Goal: Navigation & Orientation: Understand site structure

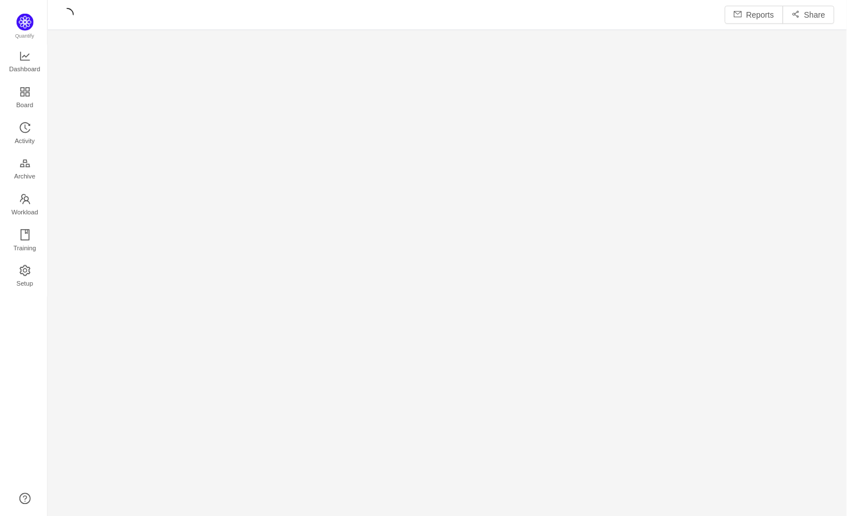
scroll to position [519, 804]
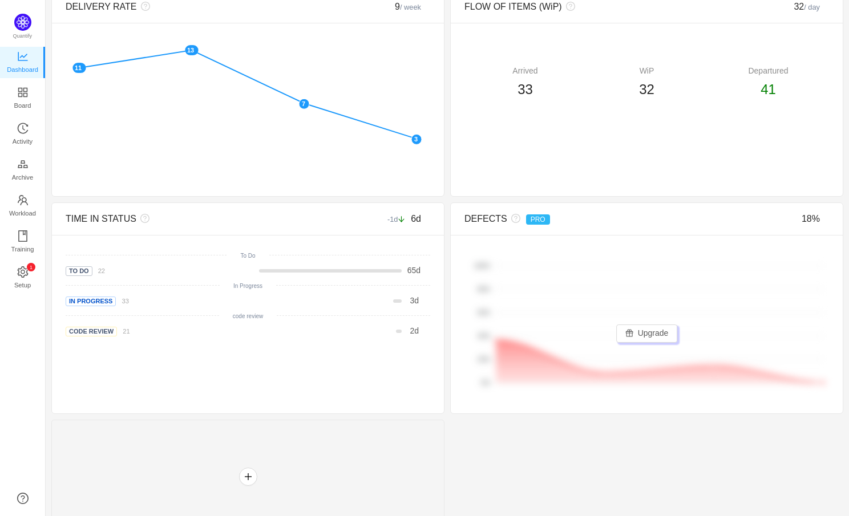
scroll to position [362, 0]
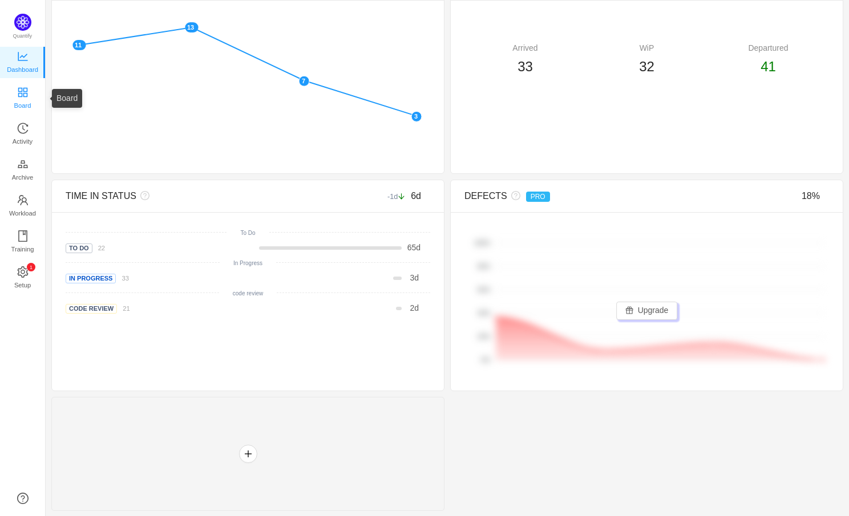
click at [22, 97] on span "Board" at bounding box center [22, 105] width 17 height 23
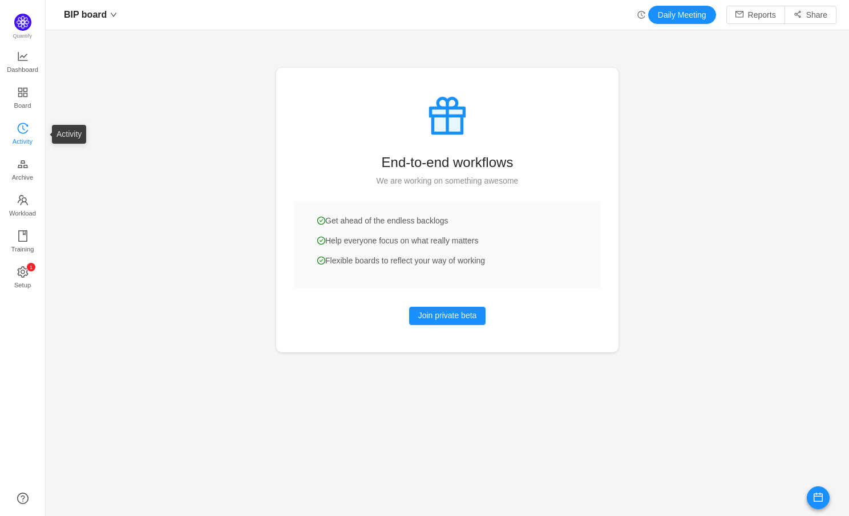
click at [21, 129] on icon "icon: history" at bounding box center [22, 128] width 11 height 11
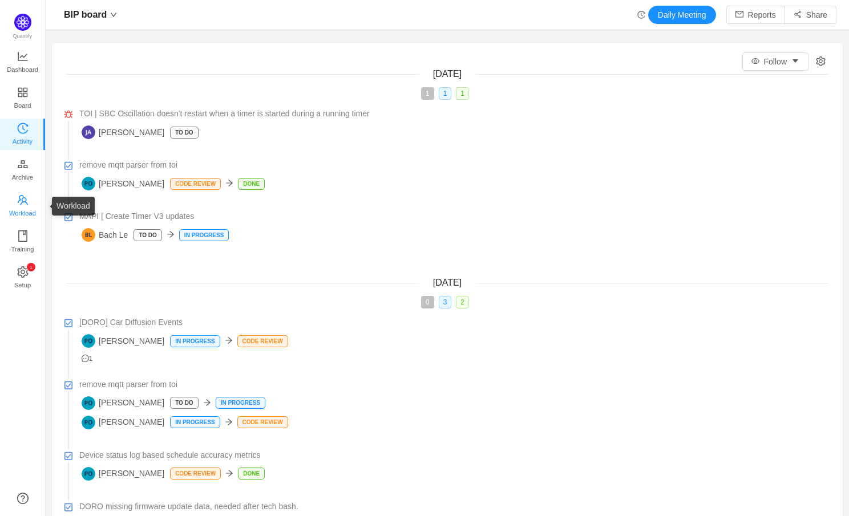
click at [23, 203] on span "Workload" at bounding box center [22, 213] width 27 height 23
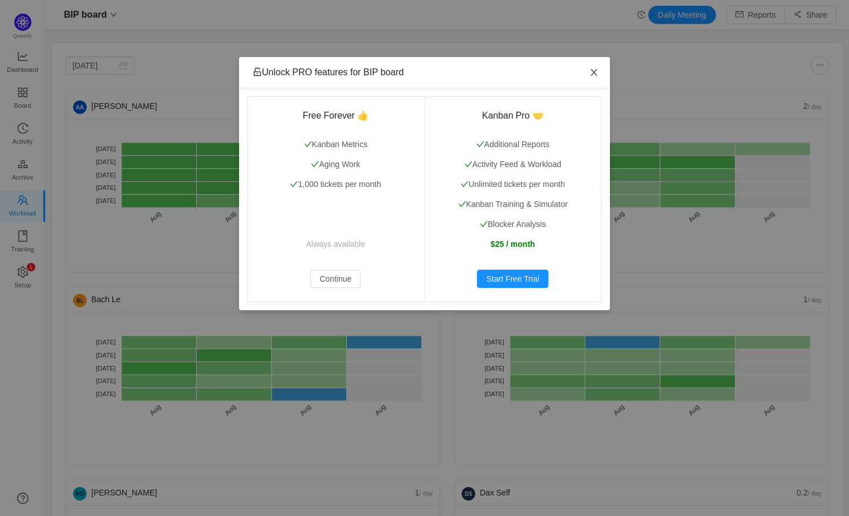
click at [592, 68] on icon "icon: close" at bounding box center [594, 72] width 9 height 9
click at [599, 65] on span "Close" at bounding box center [594, 73] width 32 height 32
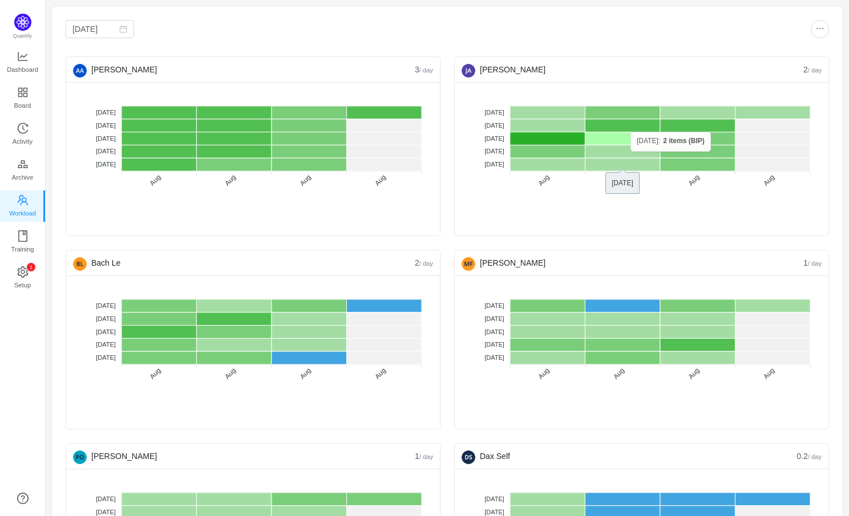
scroll to position [38, 0]
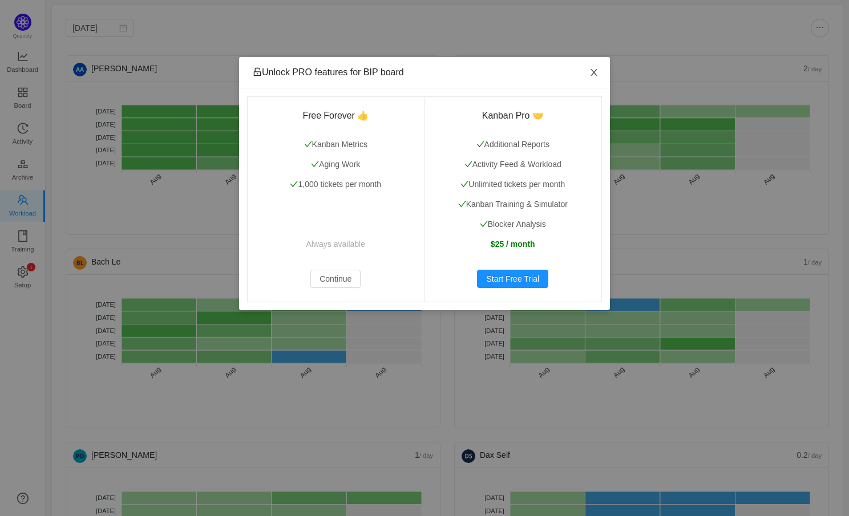
click at [597, 72] on icon "icon: close" at bounding box center [594, 72] width 9 height 9
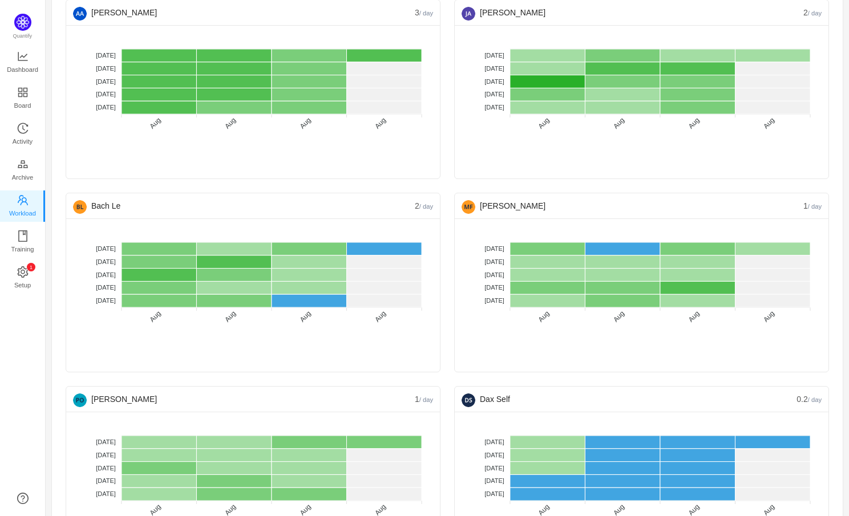
scroll to position [163, 0]
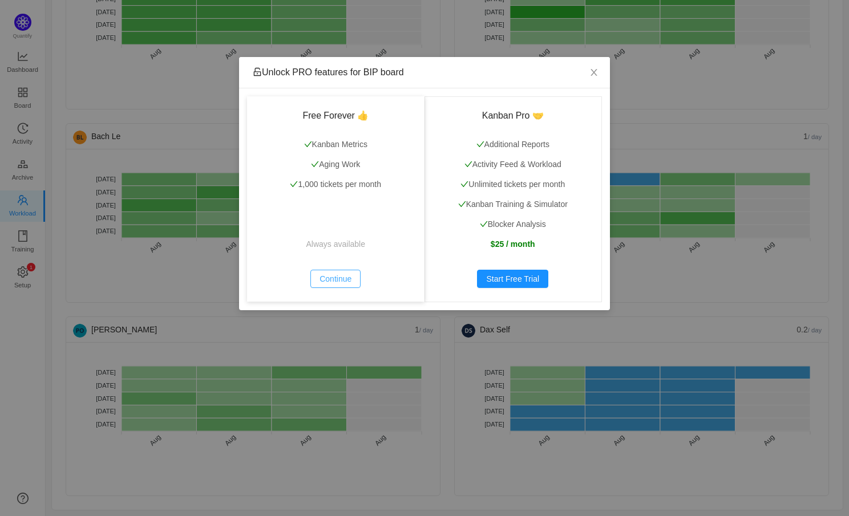
click at [340, 284] on button "Continue" at bounding box center [335, 279] width 50 height 18
click at [343, 283] on button "Continue" at bounding box center [335, 279] width 50 height 18
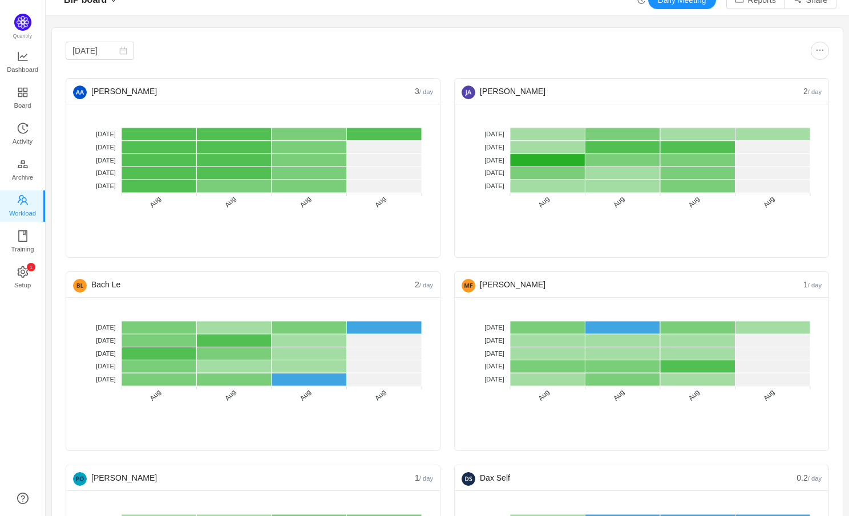
scroll to position [0, 0]
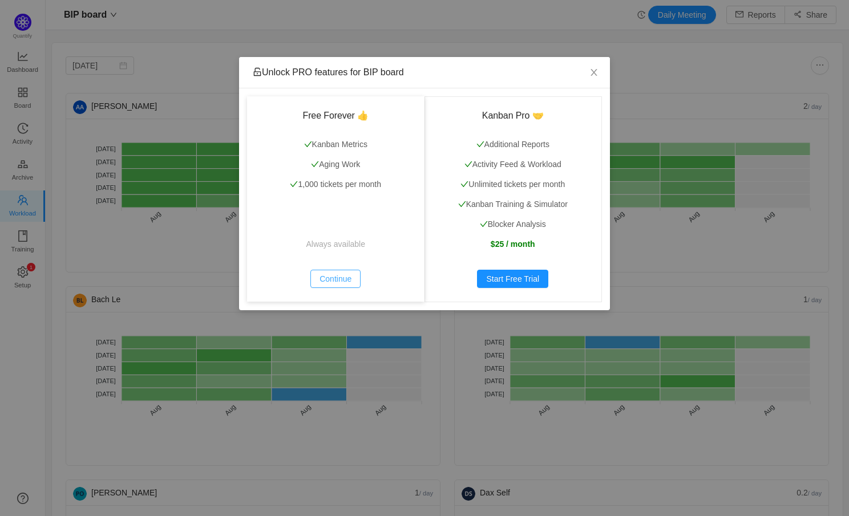
click at [343, 283] on button "Continue" at bounding box center [335, 279] width 50 height 18
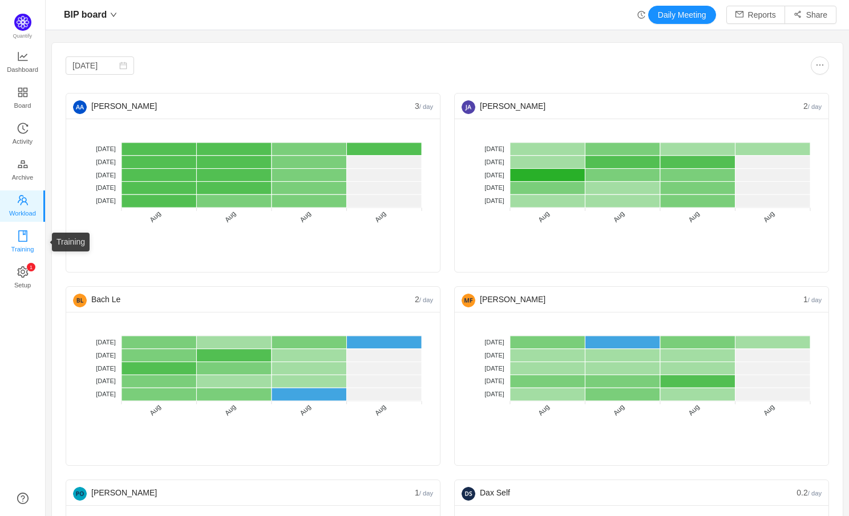
click at [29, 239] on span "Training" at bounding box center [22, 249] width 23 height 23
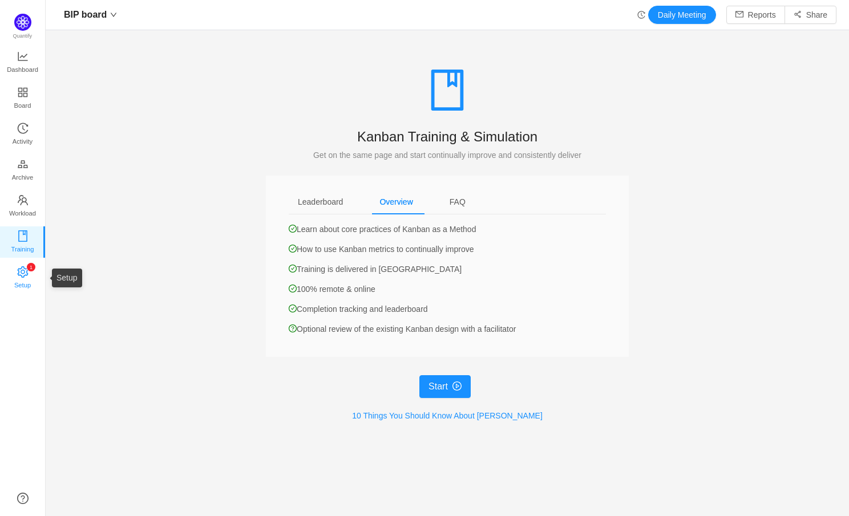
click at [16, 275] on span "Setup" at bounding box center [22, 285] width 17 height 23
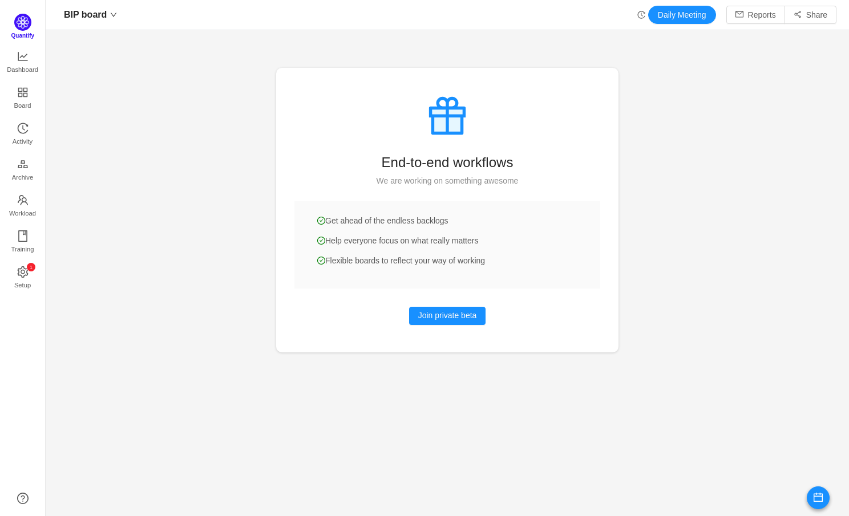
click at [23, 23] on img at bounding box center [22, 22] width 17 height 17
